Goal: Task Accomplishment & Management: Manage account settings

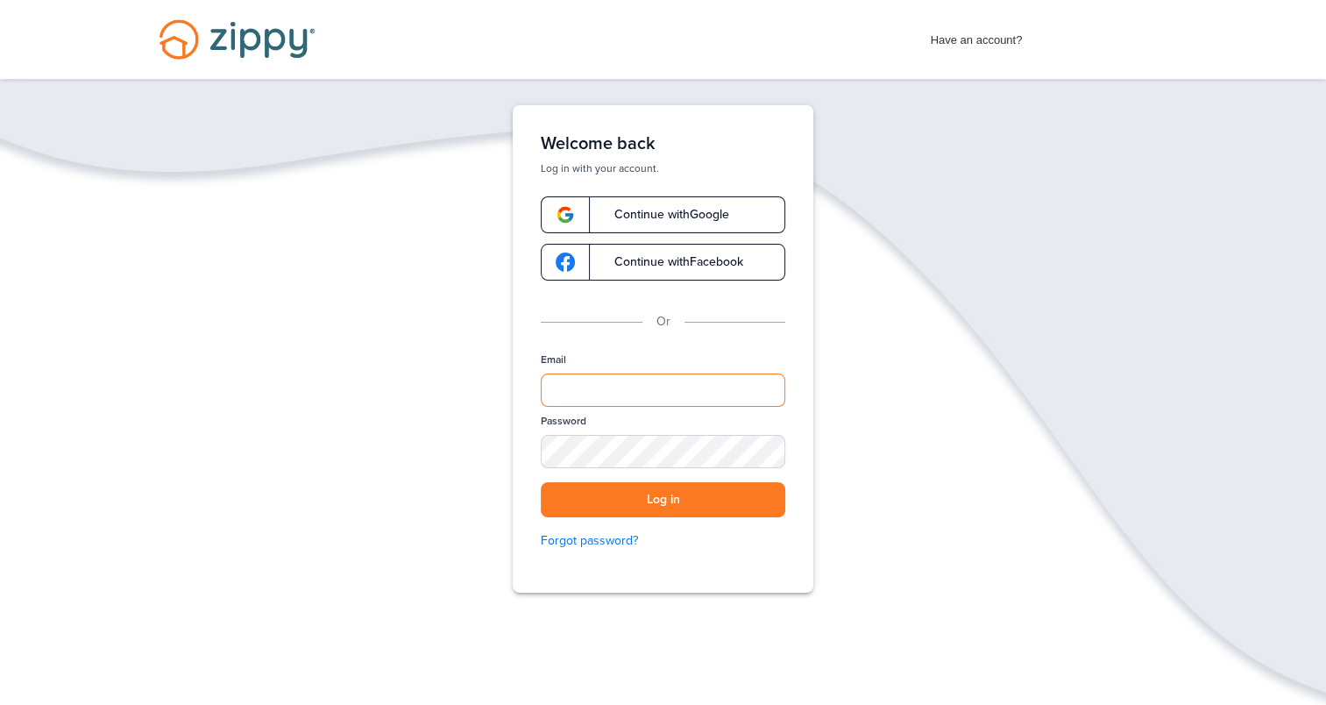
type input "**********"
click at [677, 494] on button "Log in" at bounding box center [663, 500] width 245 height 36
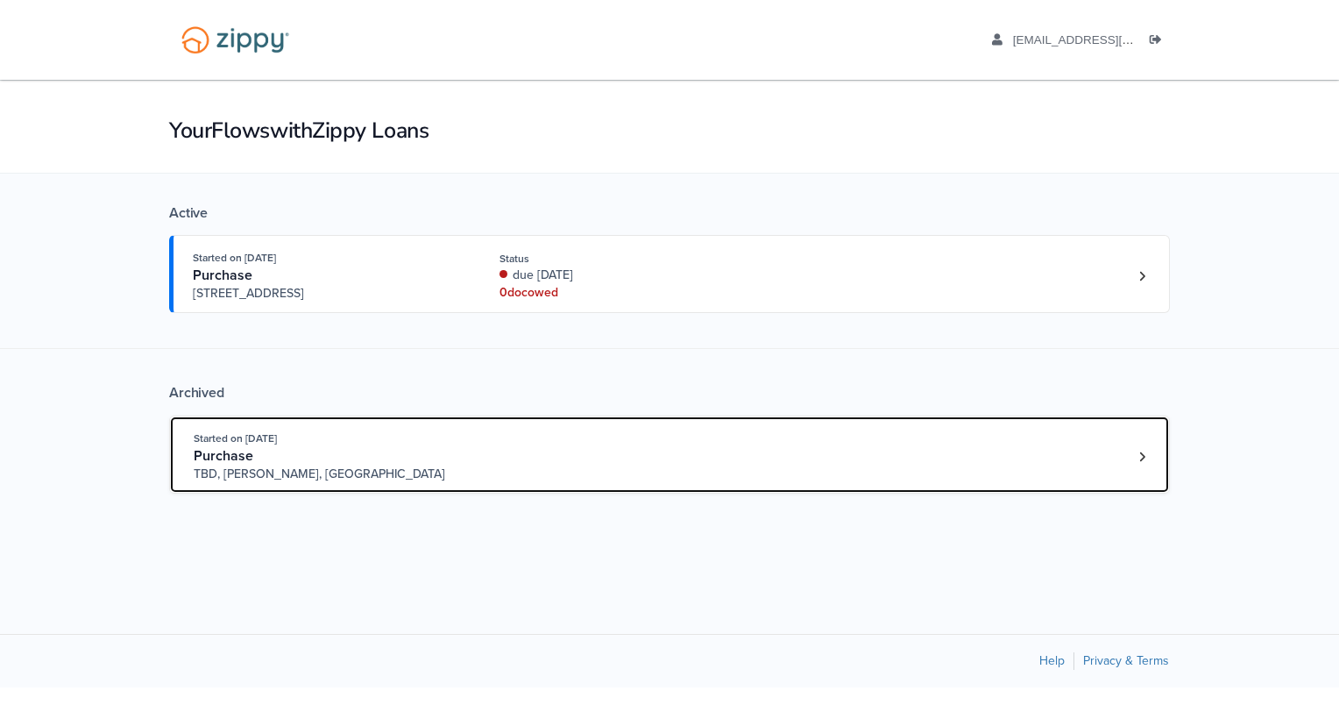
click at [245, 449] on span "Purchase" at bounding box center [224, 456] width 60 height 18
